Goal: Transaction & Acquisition: Purchase product/service

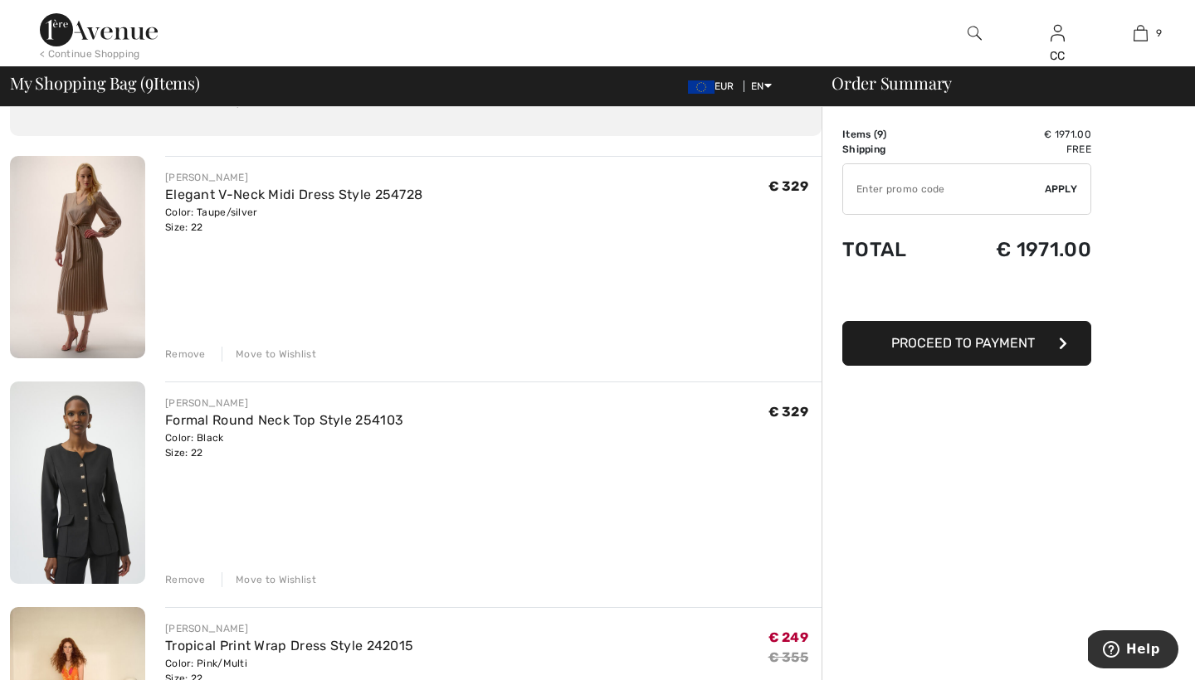
click at [909, 197] on input "TEXT" at bounding box center [944, 189] width 202 height 50
type input "LIVE10"
click at [1060, 187] on span "Apply" at bounding box center [1061, 189] width 33 height 15
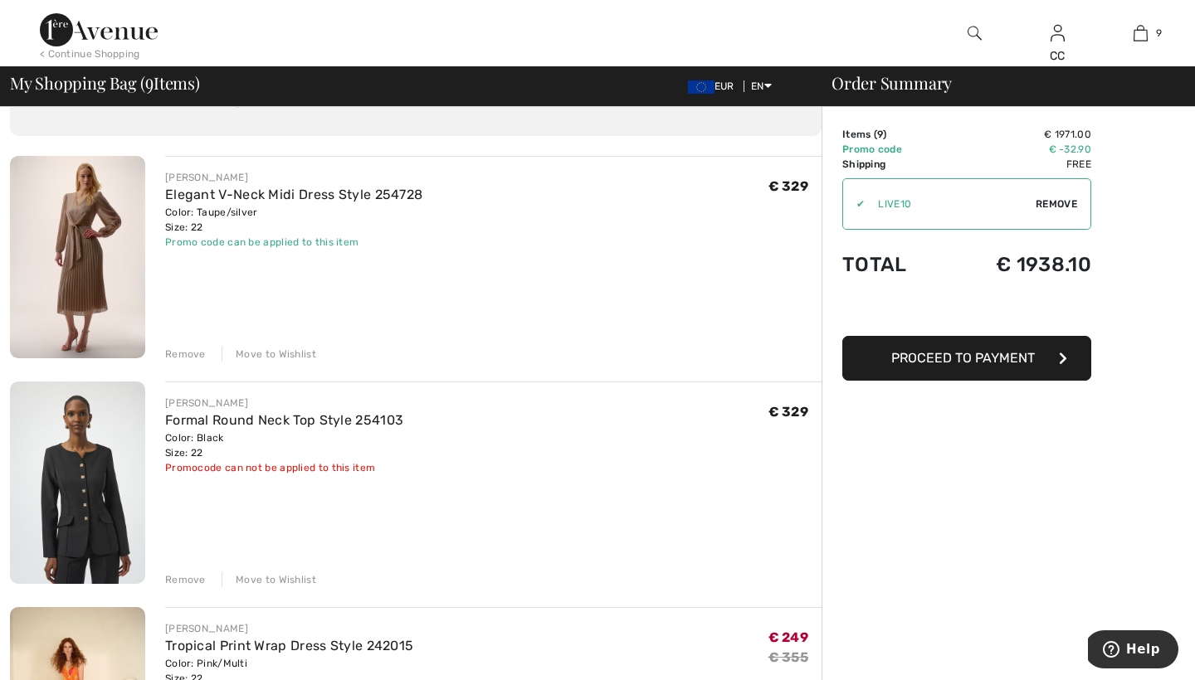
click at [85, 275] on img at bounding box center [77, 257] width 135 height 202
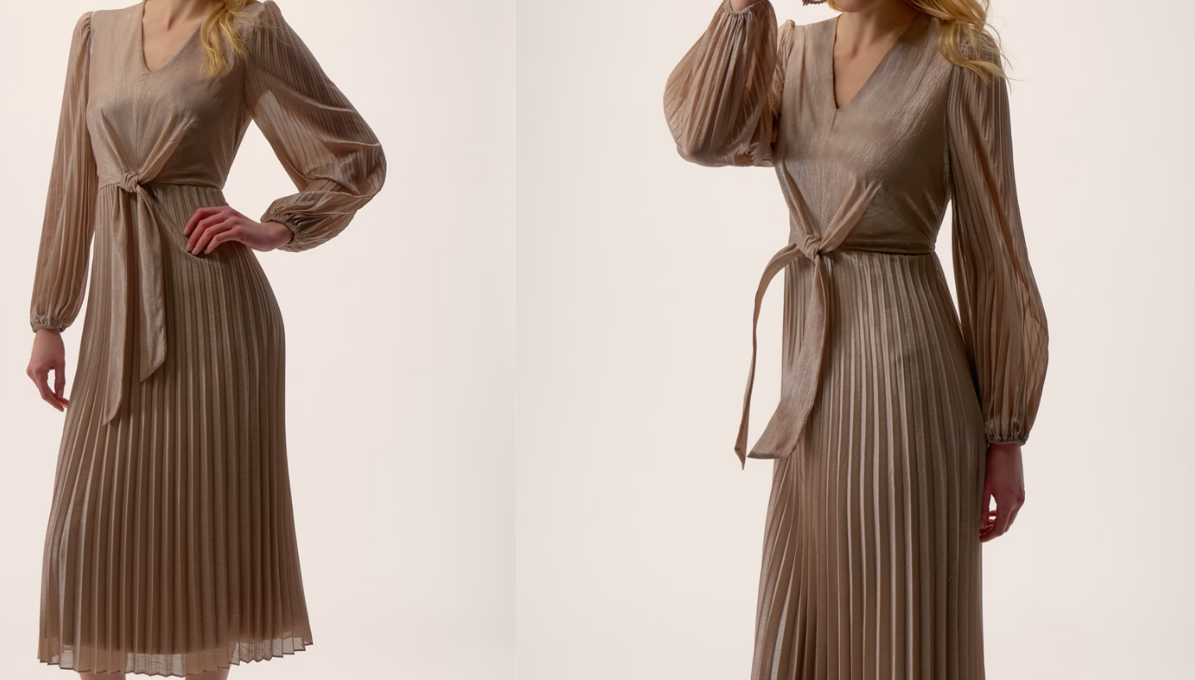
scroll to position [98, 0]
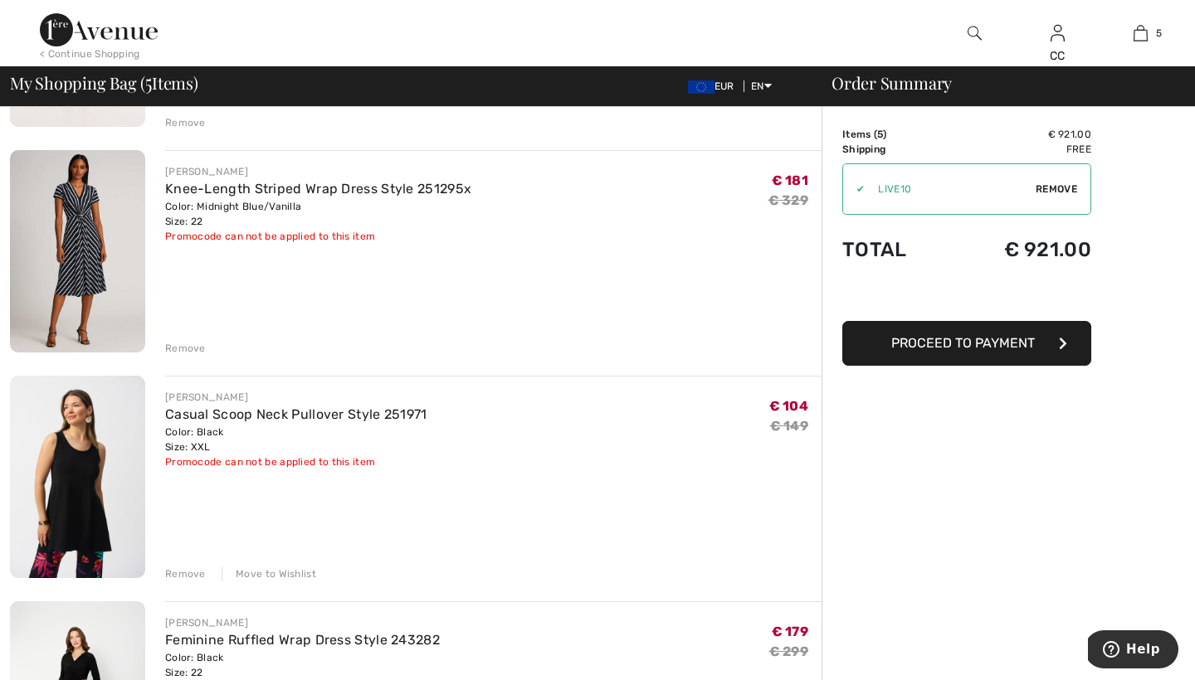
scroll to position [542, 0]
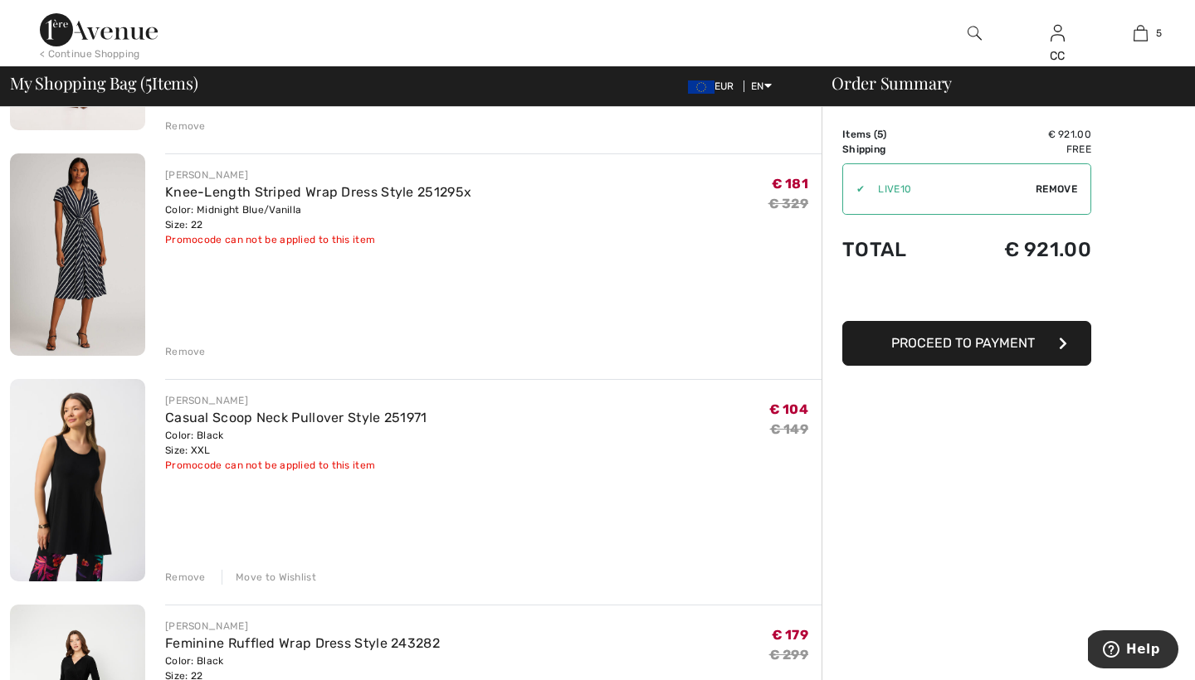
click at [268, 576] on div "Move to Wishlist" at bounding box center [269, 577] width 95 height 15
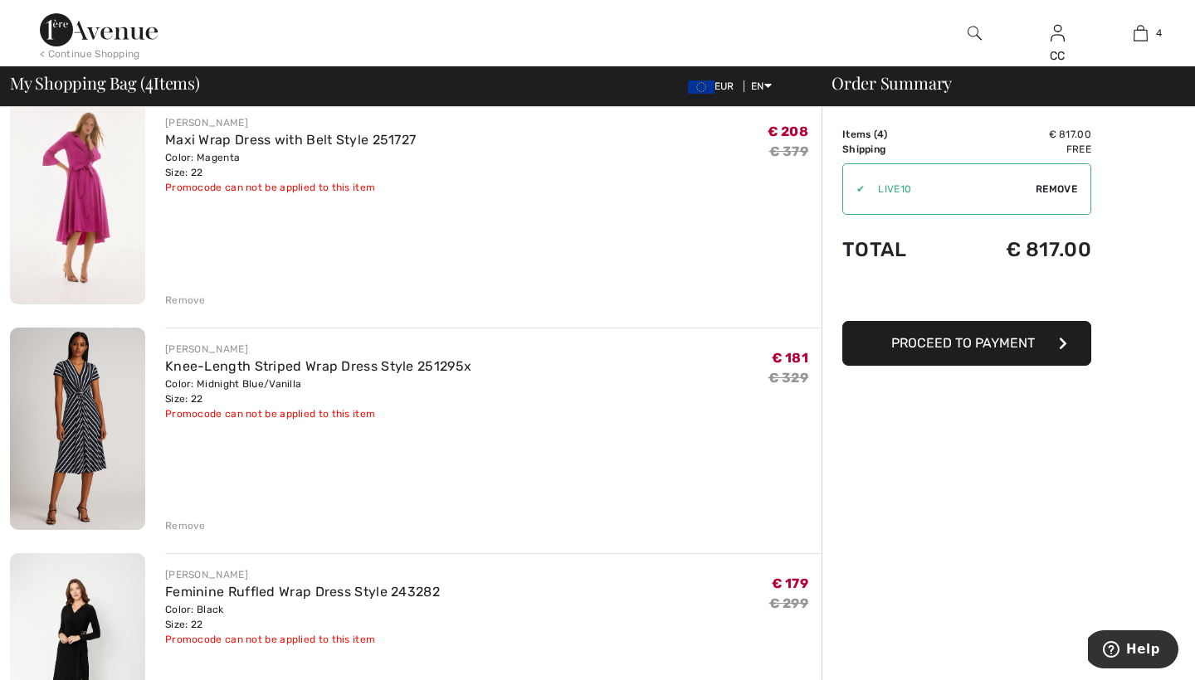
scroll to position [373, 0]
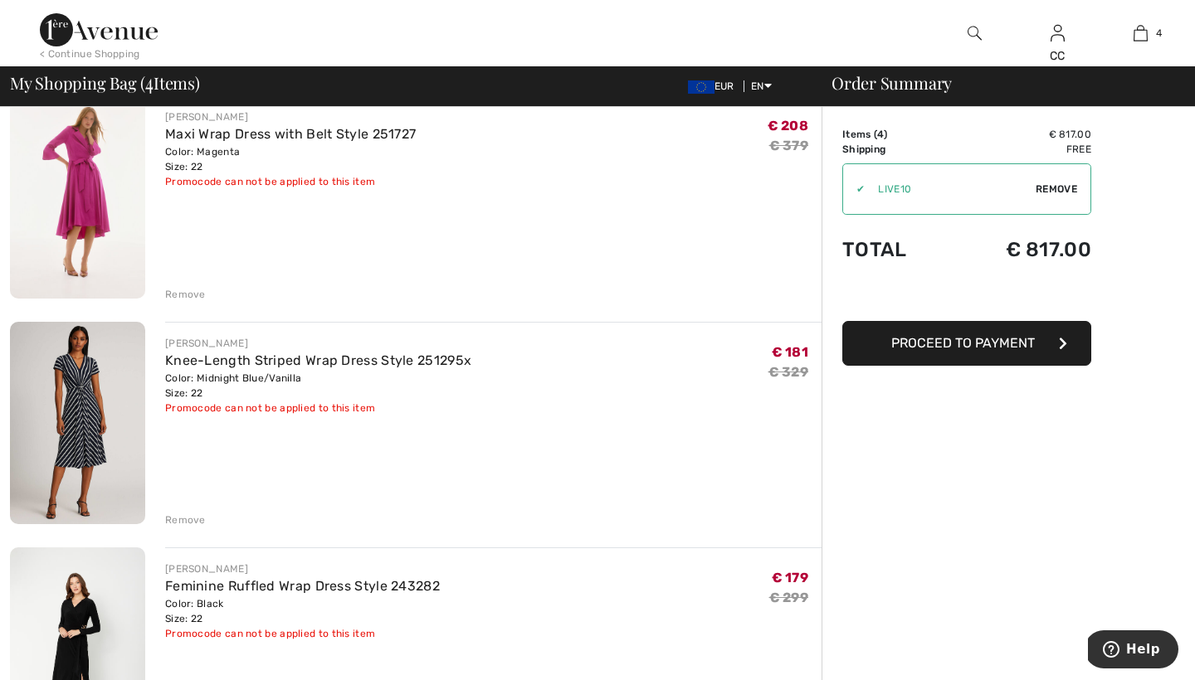
click at [196, 519] on div "Remove" at bounding box center [185, 520] width 41 height 15
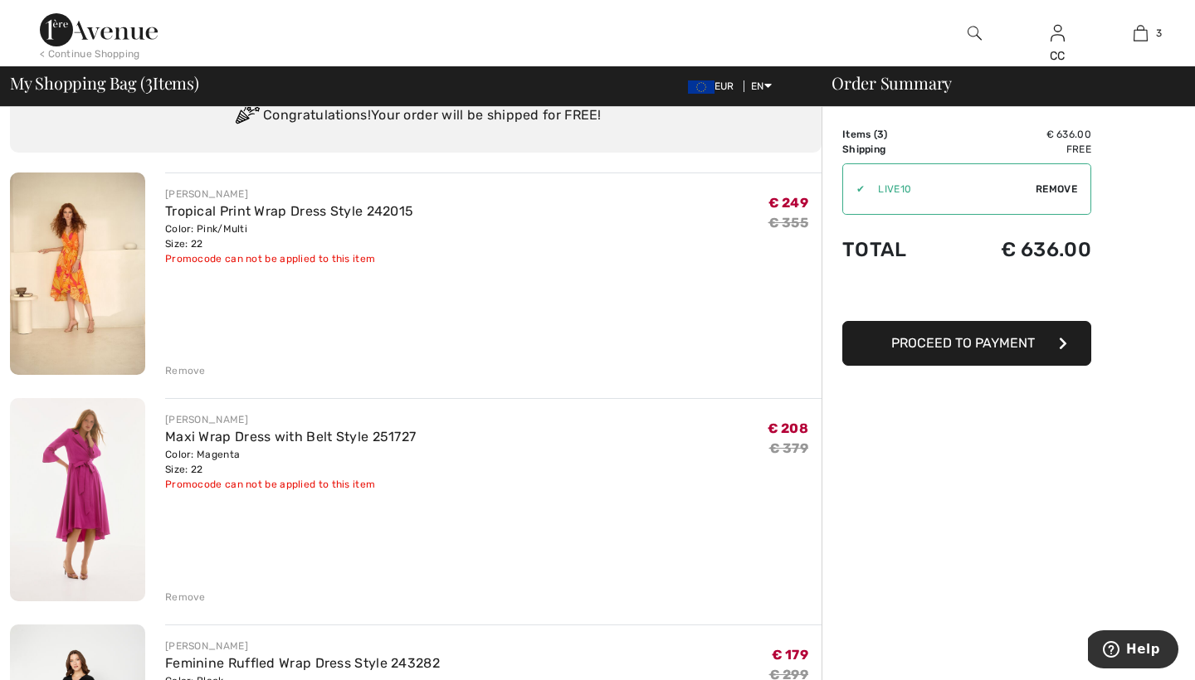
scroll to position [72, 0]
click at [66, 243] on img at bounding box center [77, 272] width 135 height 202
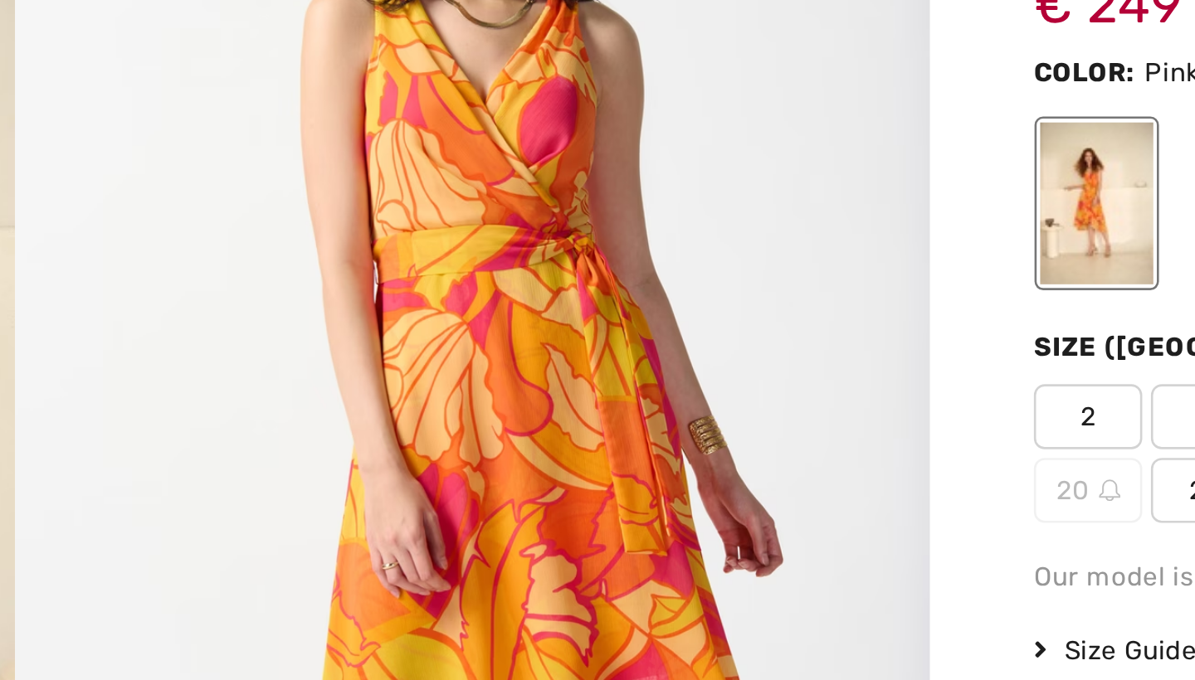
scroll to position [10, 0]
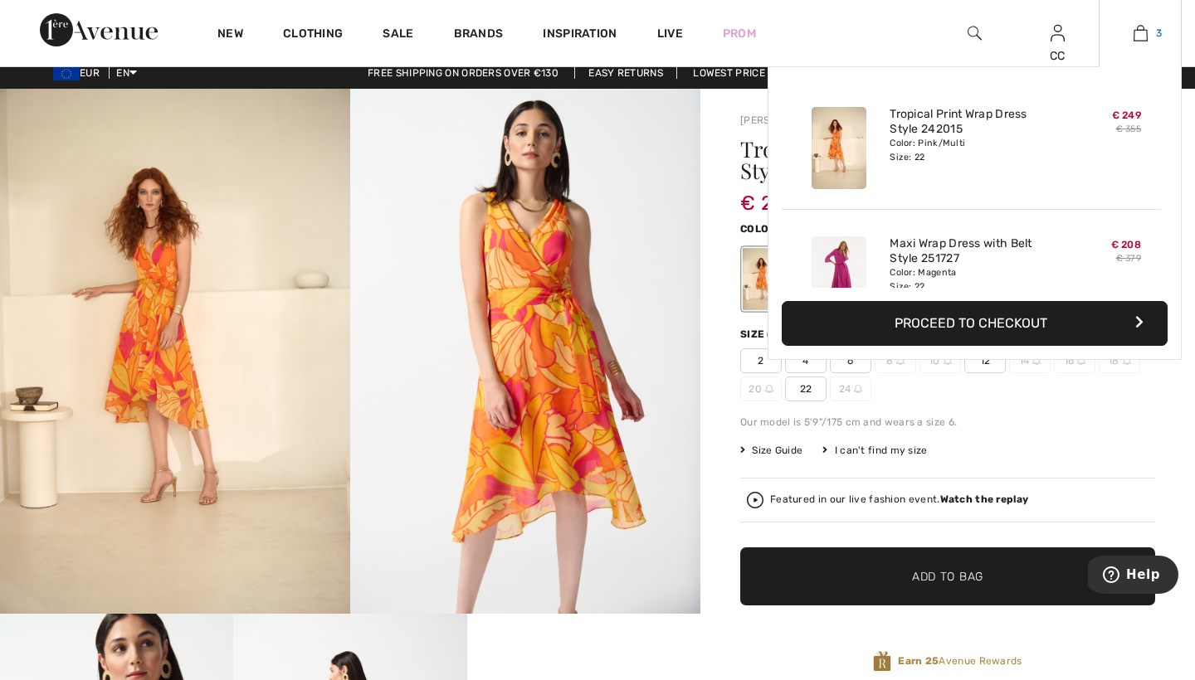
click at [1147, 38] on link "3" at bounding box center [1139, 33] width 81 height 20
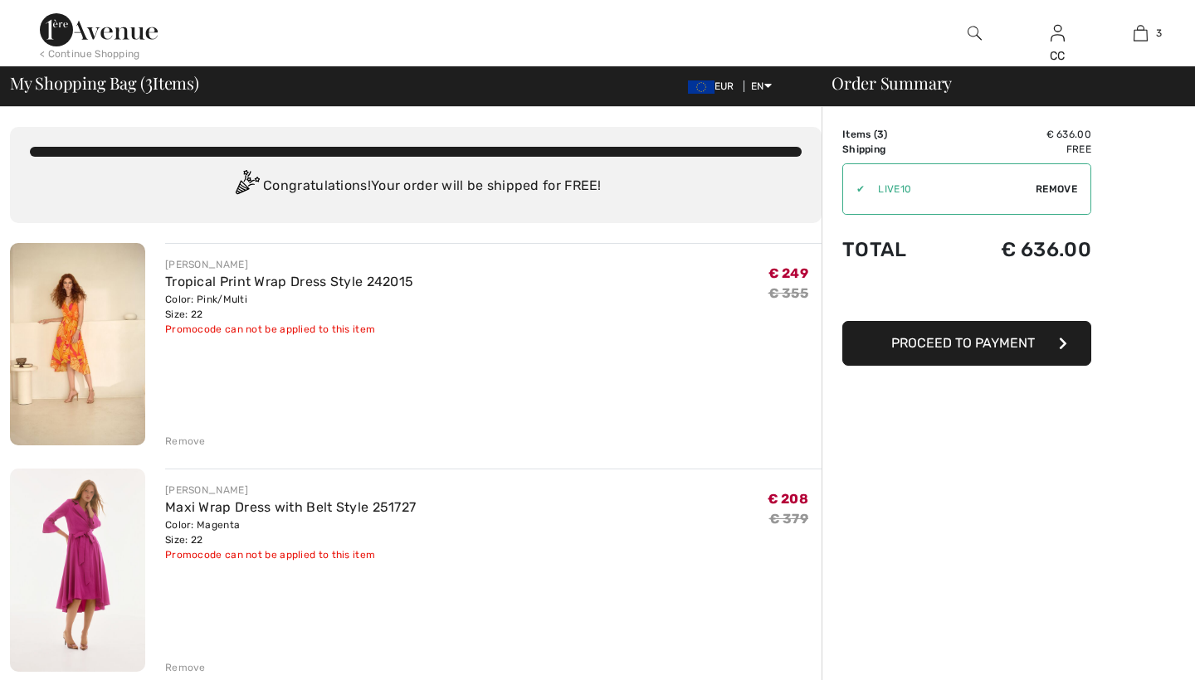
click at [100, 564] on img at bounding box center [77, 570] width 135 height 202
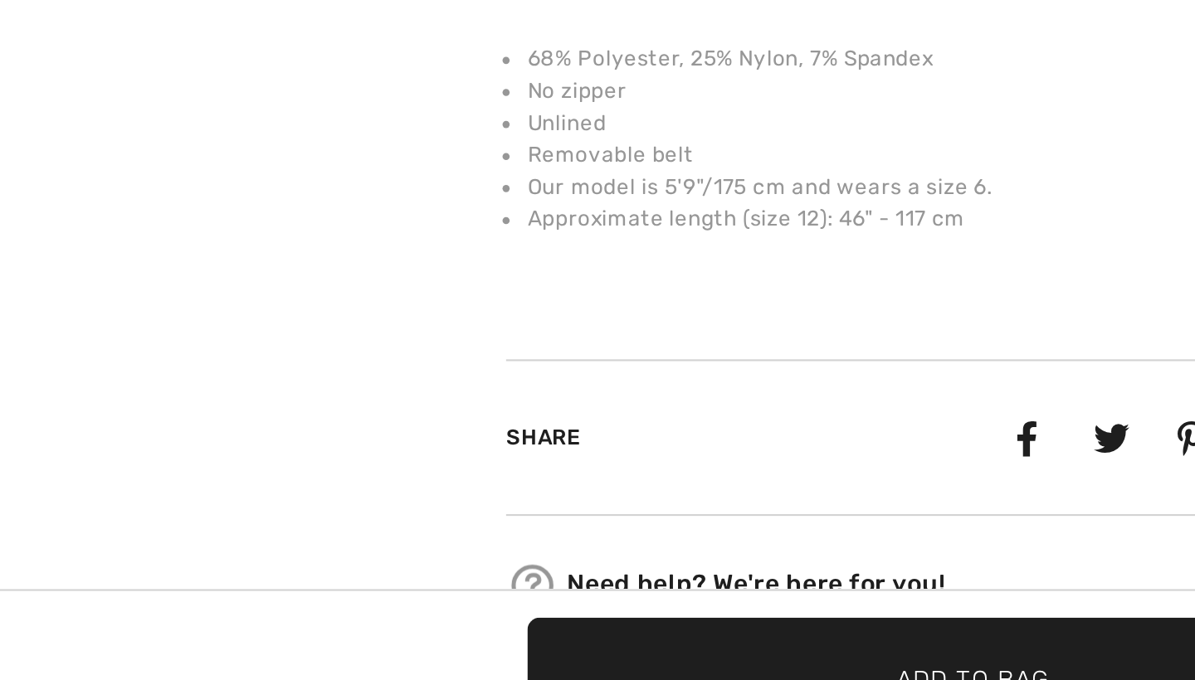
scroll to position [580, 0]
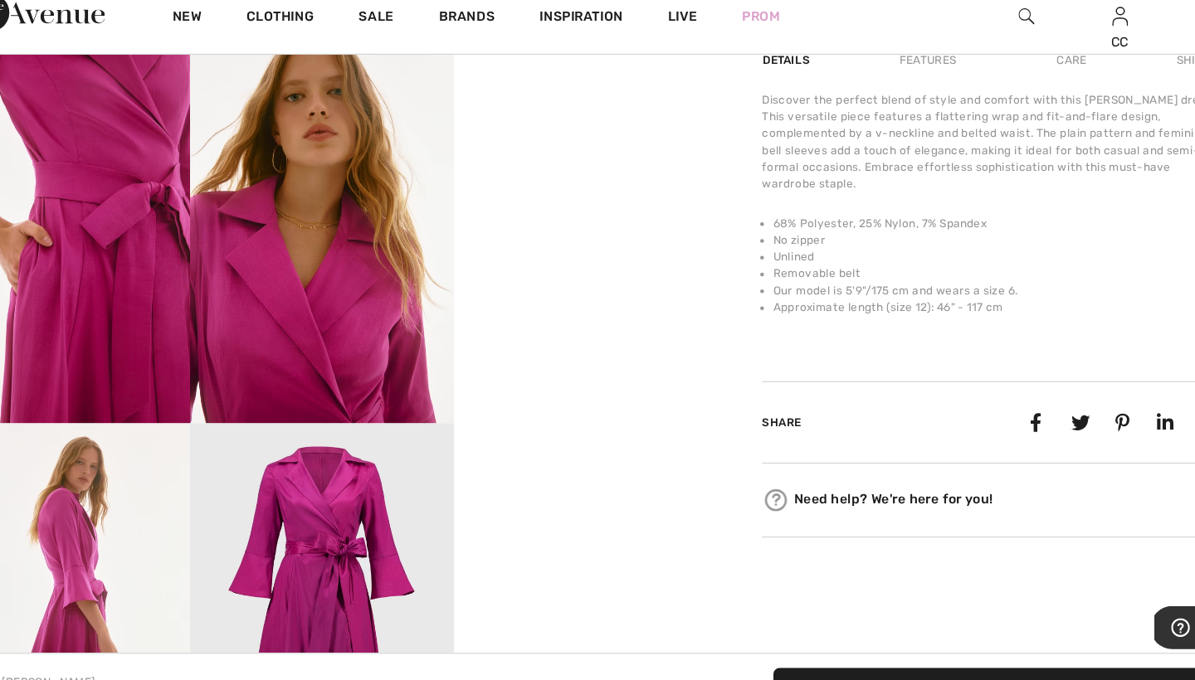
click at [41, 490] on img at bounding box center [116, 569] width 233 height 350
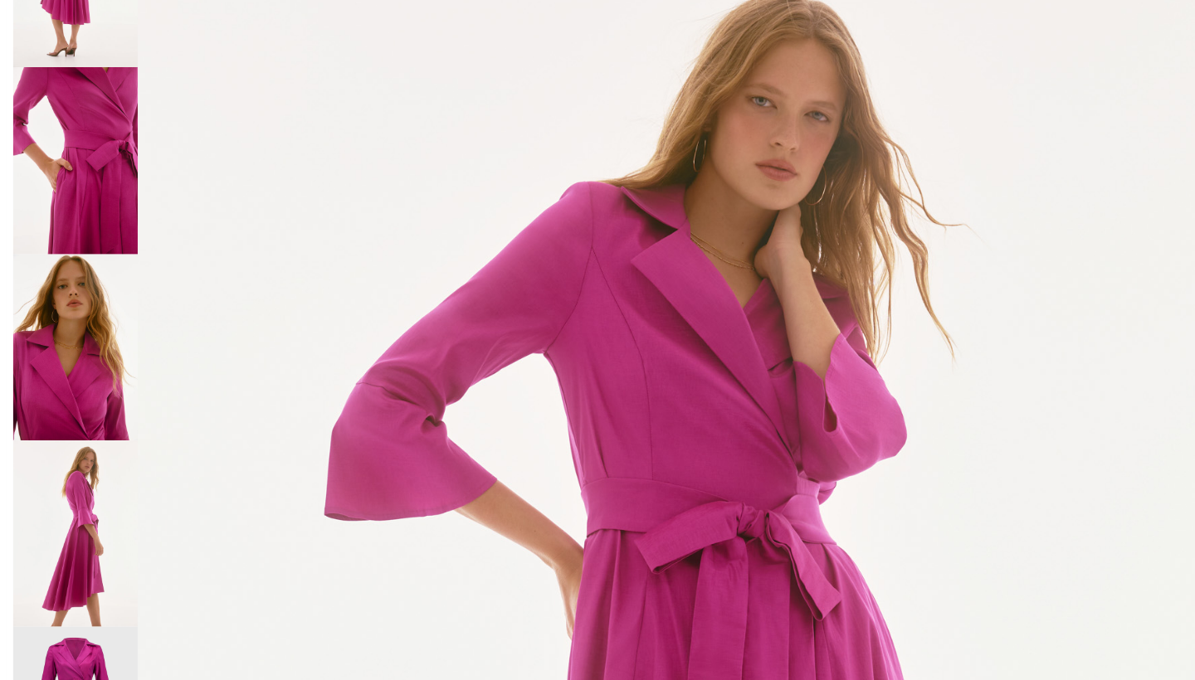
scroll to position [22, 0]
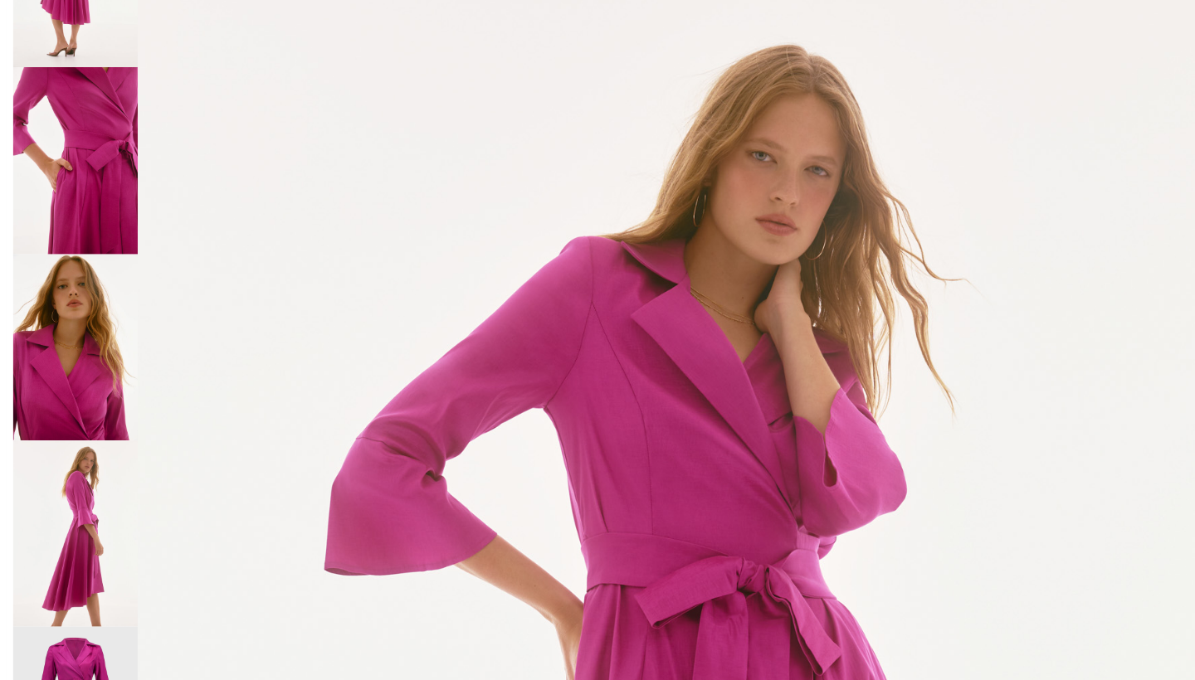
click at [79, 328] on img at bounding box center [67, 345] width 110 height 165
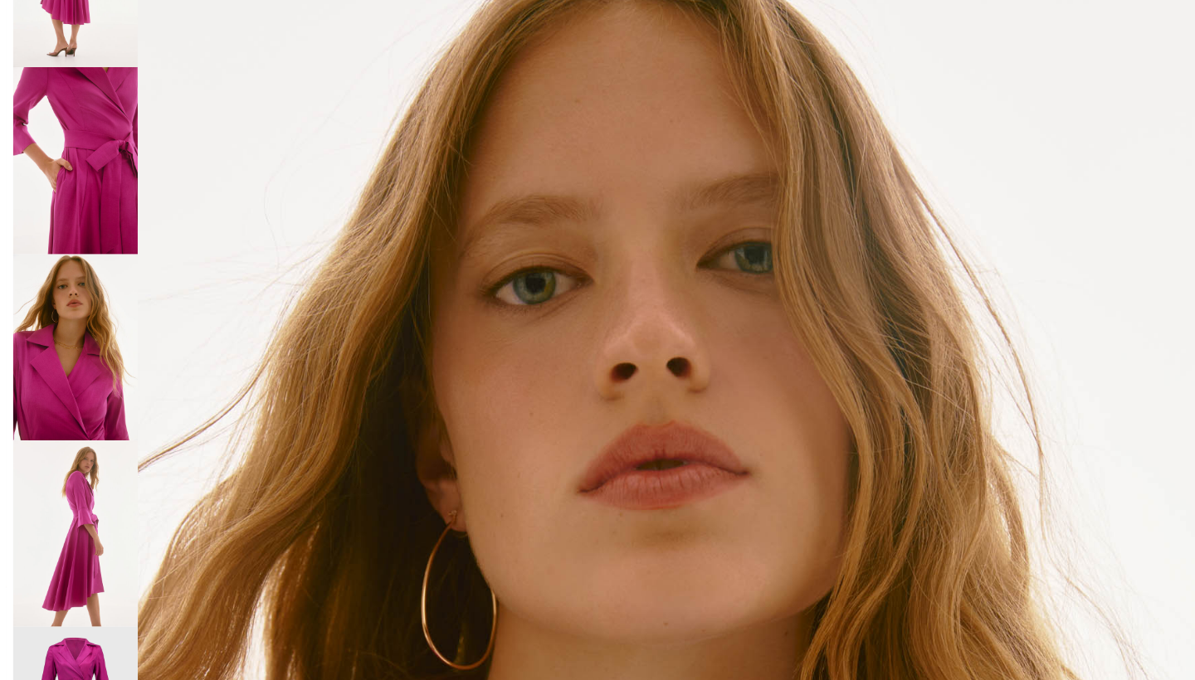
click at [82, 439] on img at bounding box center [67, 510] width 110 height 165
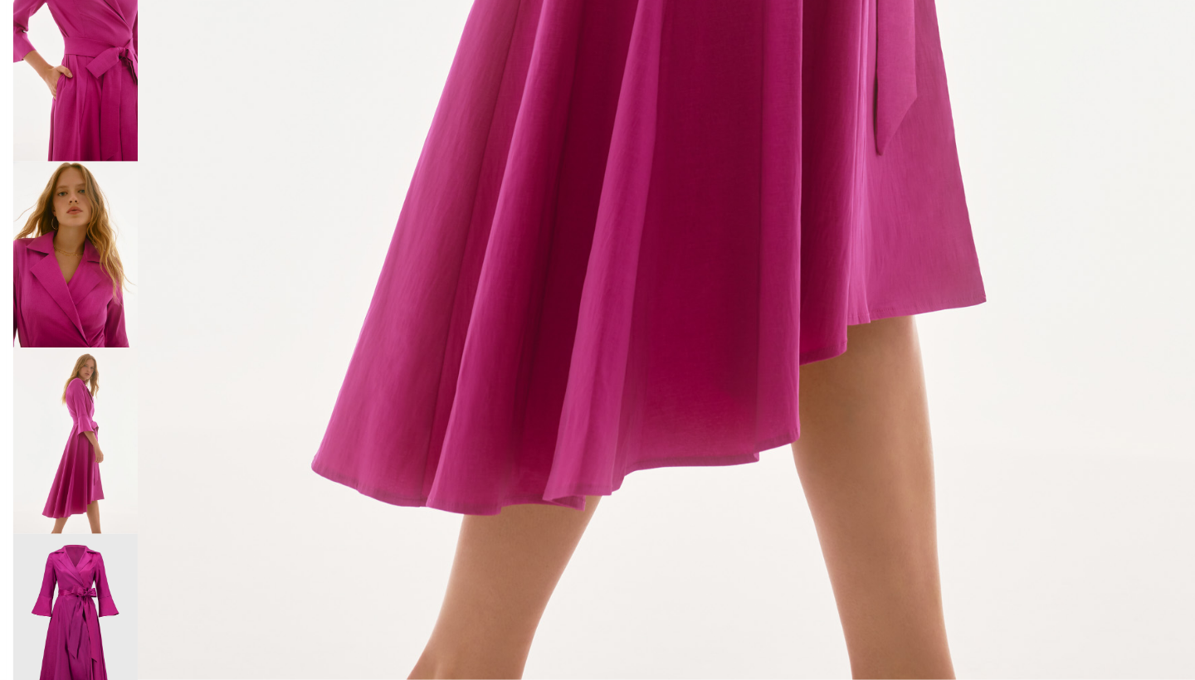
scroll to position [1851, 0]
click at [32, 589] on img at bounding box center [67, 634] width 110 height 166
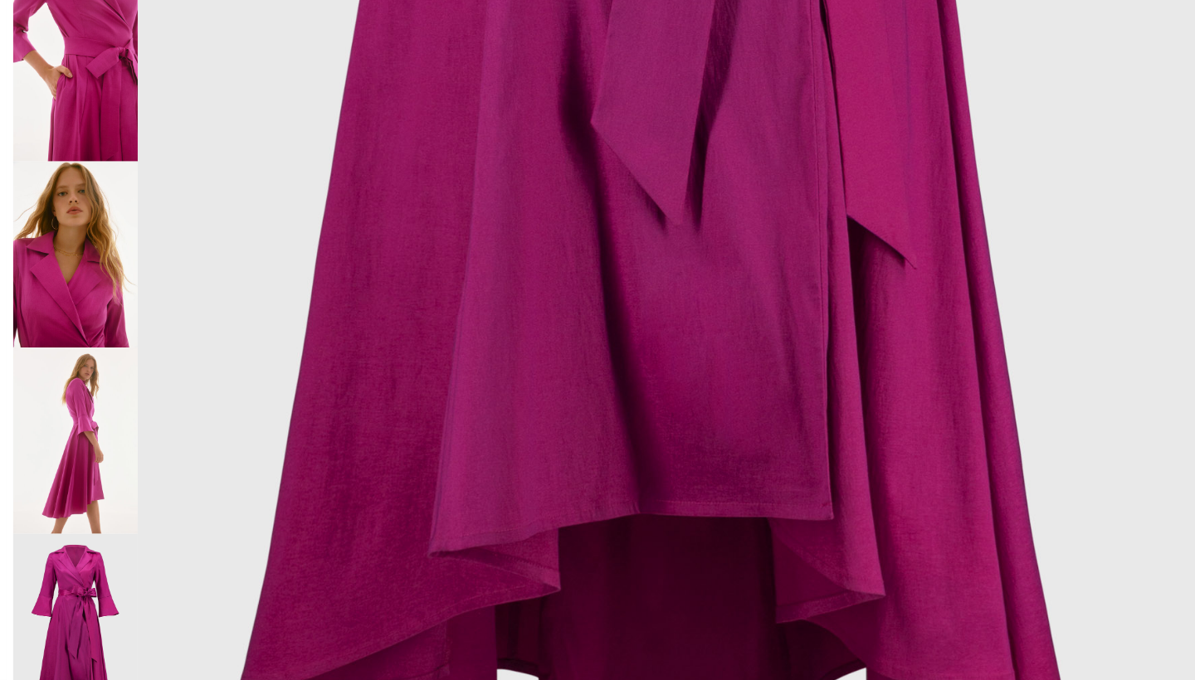
scroll to position [817, 0]
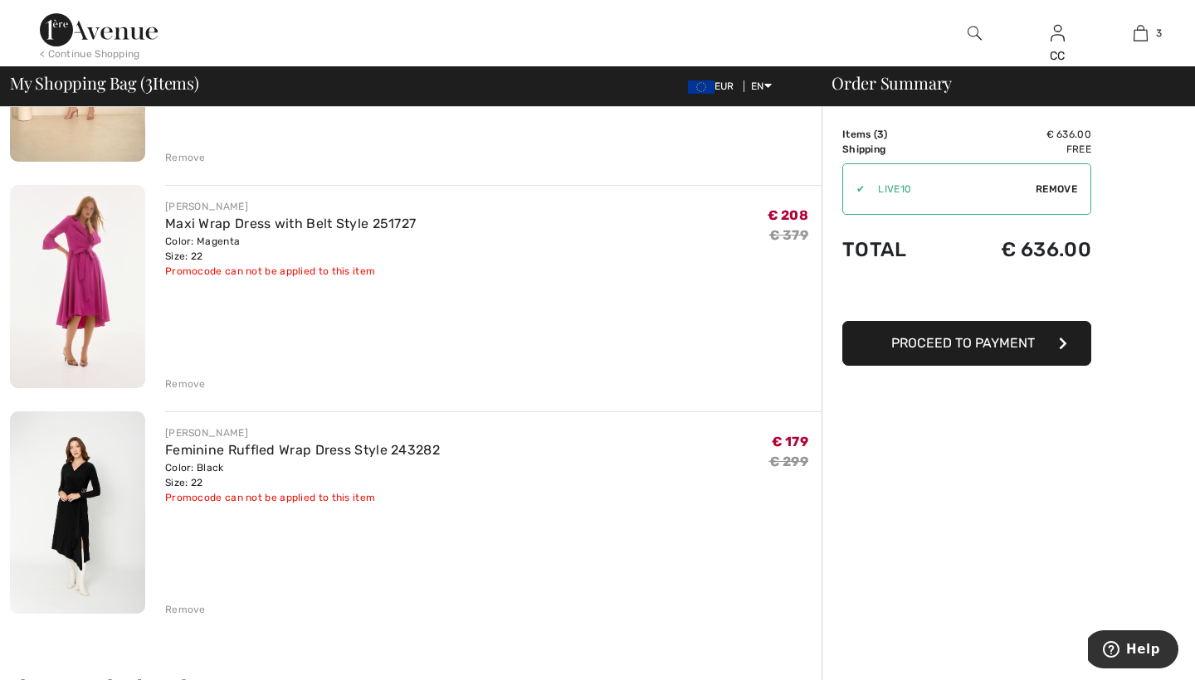
scroll to position [298, 0]
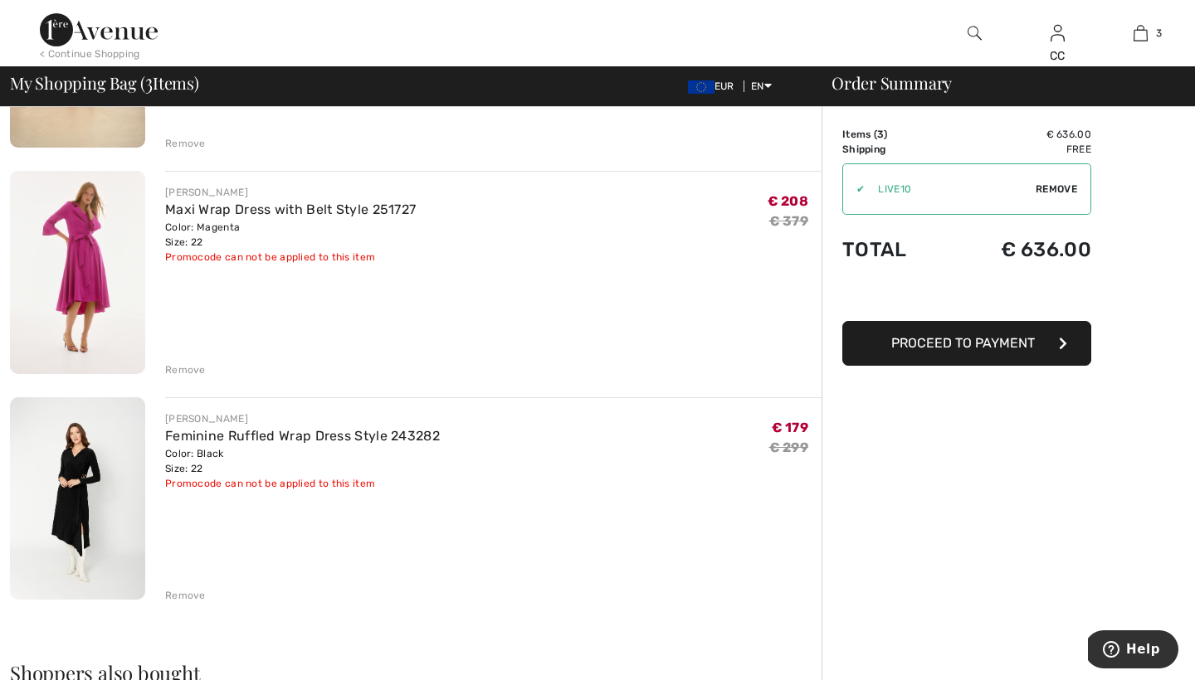
click at [76, 480] on img at bounding box center [77, 498] width 135 height 203
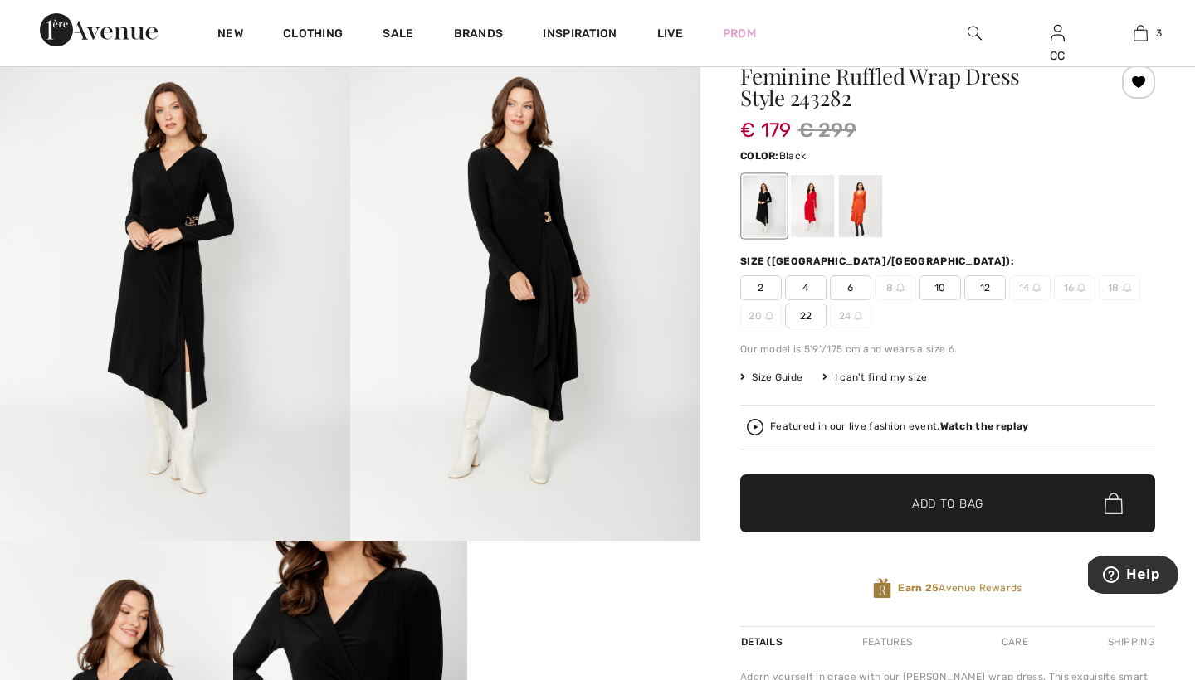
scroll to position [78, 0]
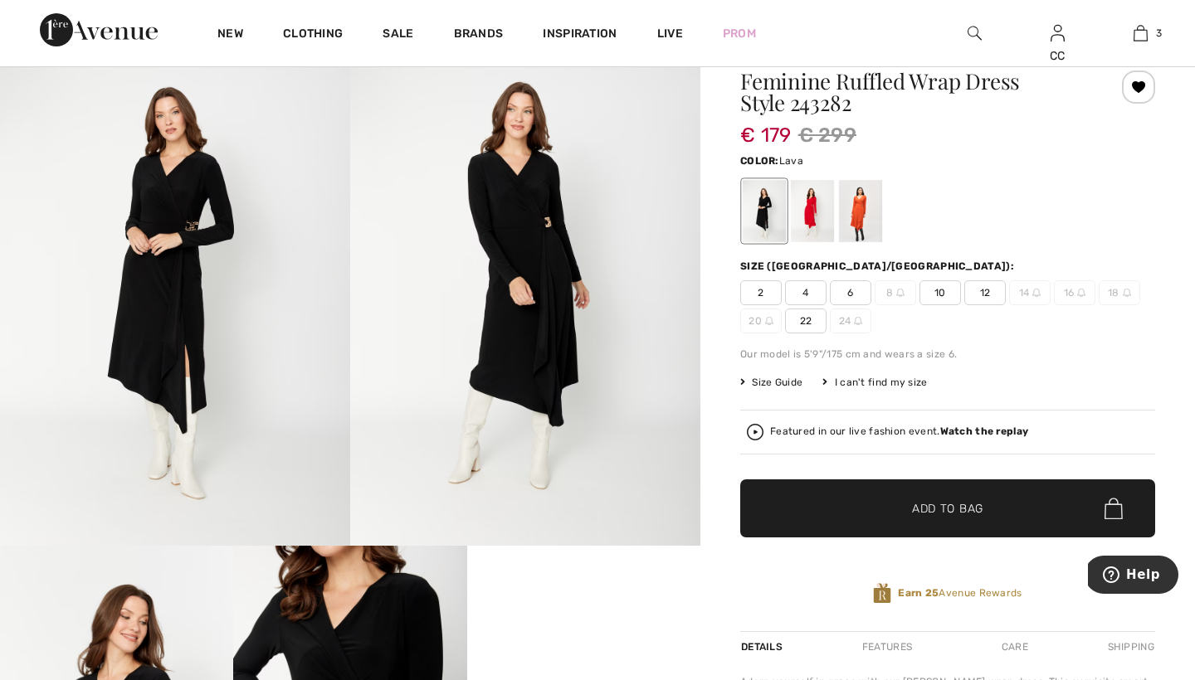
click at [849, 219] on div at bounding box center [860, 211] width 43 height 62
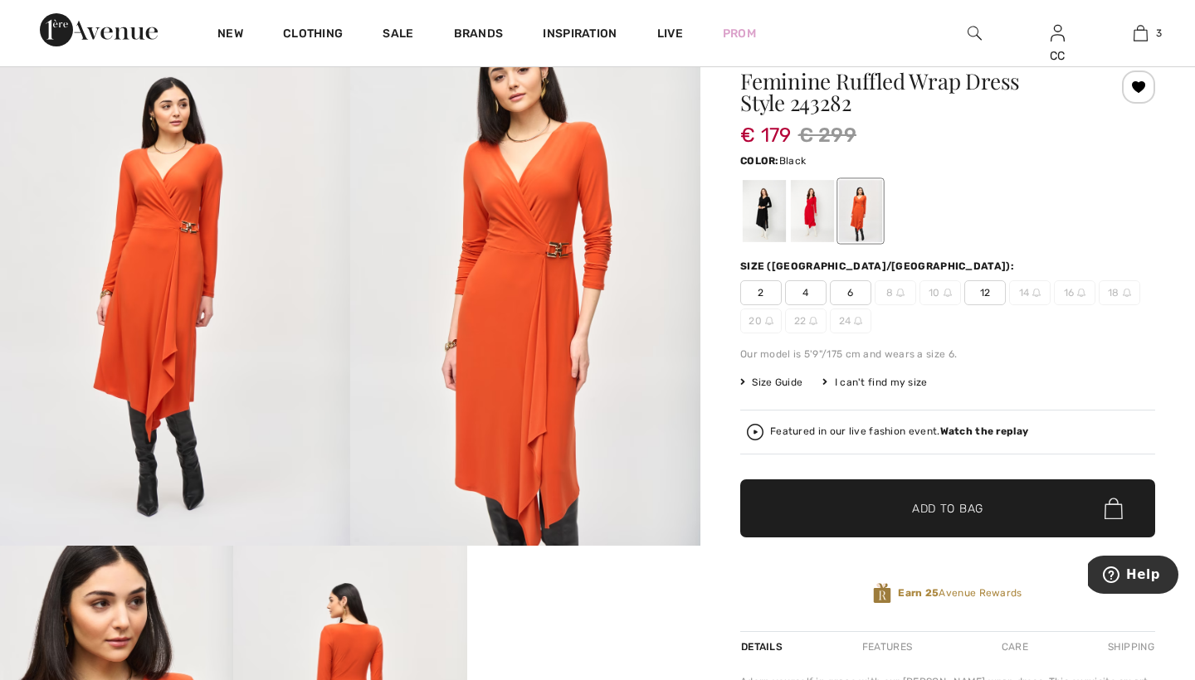
click at [775, 228] on div at bounding box center [764, 211] width 43 height 62
